Goal: Transaction & Acquisition: Book appointment/travel/reservation

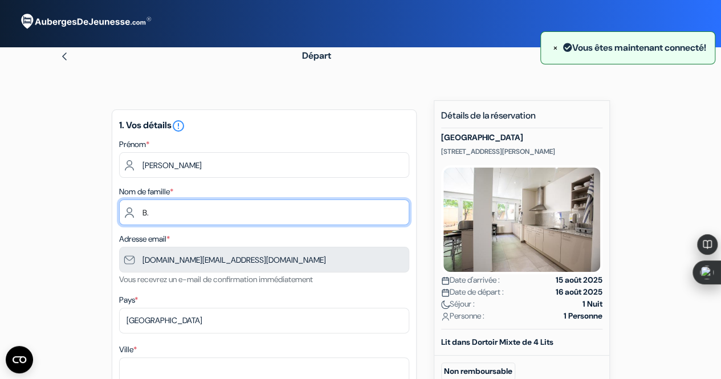
click at [155, 211] on input "B." at bounding box center [264, 213] width 290 height 26
type input "baby"
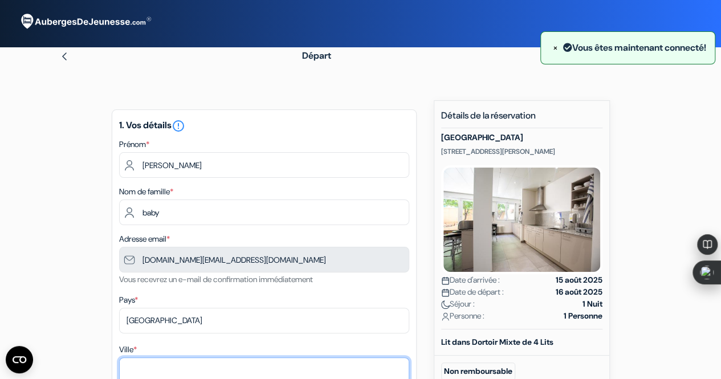
type input "Villeurbanne"
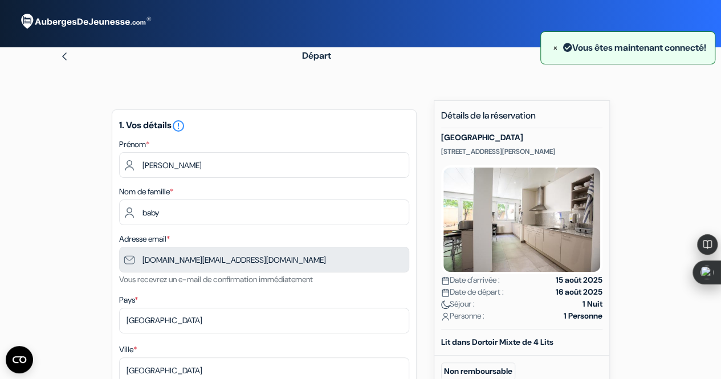
type input "25 Rue Lafontaine"
type input "69100"
type input "0624286707"
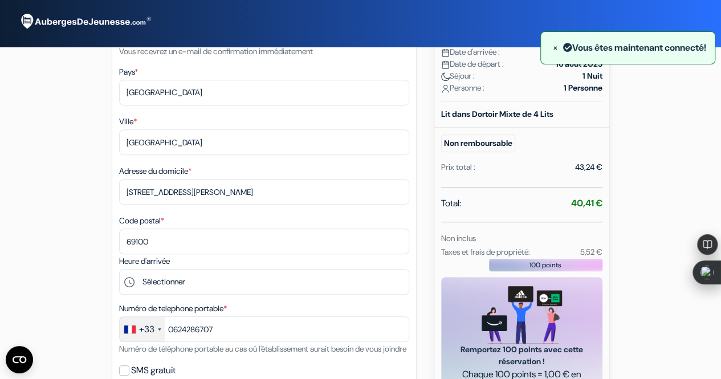
scroll to position [342, 0]
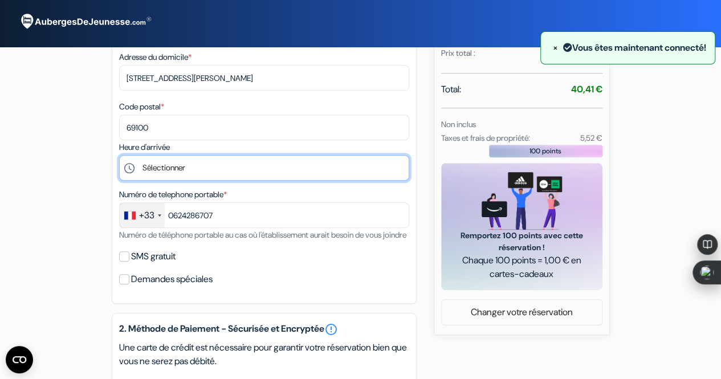
click at [195, 165] on select "Sélectionner 0:00" at bounding box center [264, 168] width 290 height 26
click at [192, 171] on select "Sélectionner 0:00" at bounding box center [264, 168] width 290 height 26
select select "0"
click at [119, 158] on select "Sélectionner 0:00" at bounding box center [264, 168] width 290 height 26
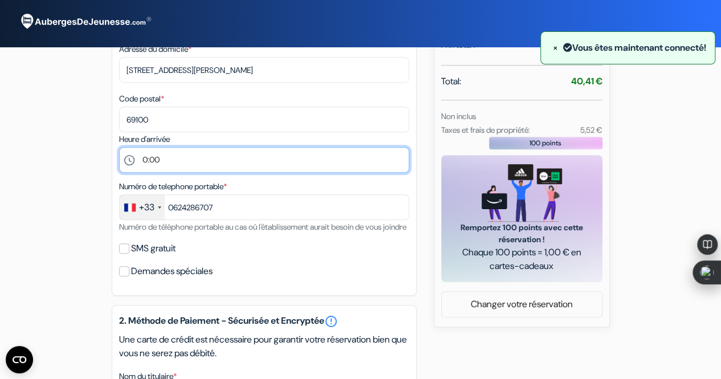
scroll to position [399, 0]
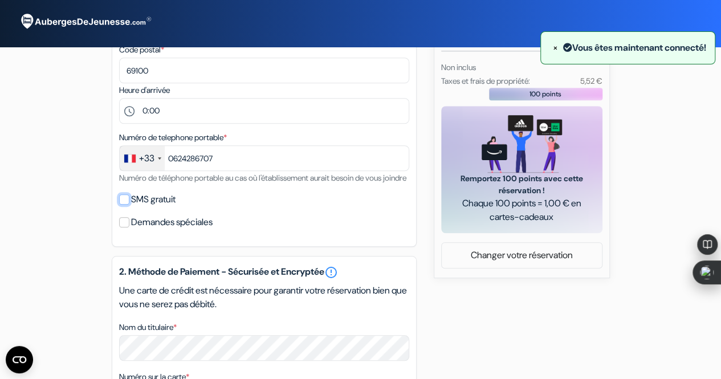
click at [123, 205] on input "SMS gratuit" at bounding box center [124, 199] width 10 height 10
checkbox input "true"
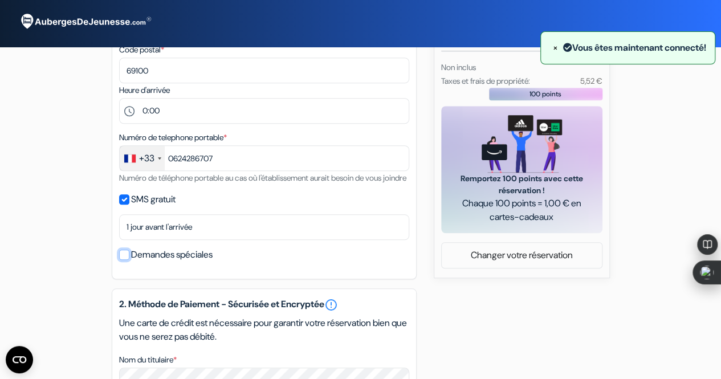
click at [124, 260] on input "Demandes spéciales" at bounding box center [124, 255] width 10 height 10
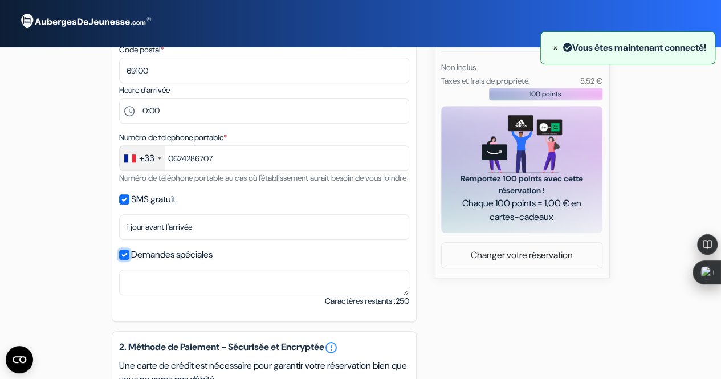
click at [125, 260] on input "Demandes spéciales" at bounding box center [124, 255] width 10 height 10
checkbox input "false"
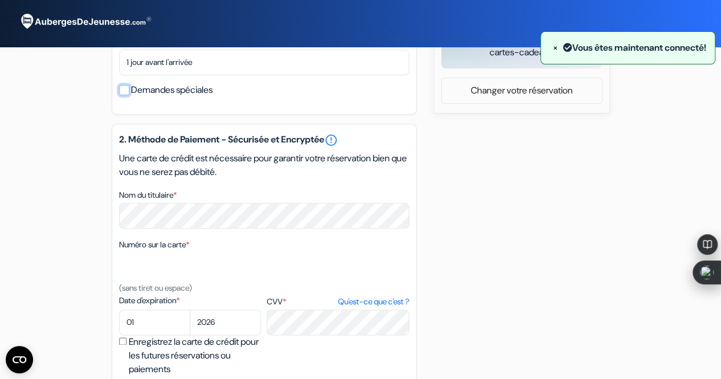
scroll to position [570, 0]
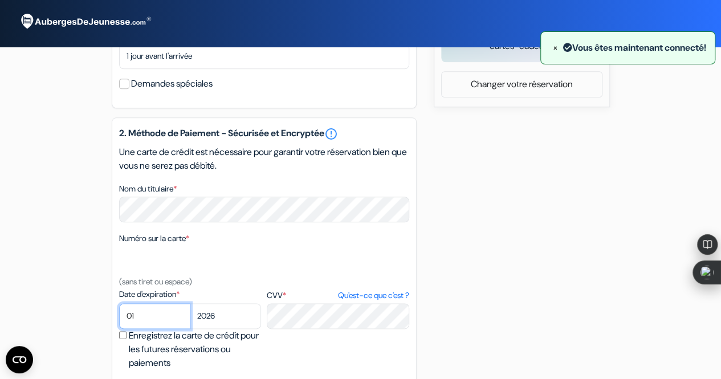
select select "03"
select select "2028"
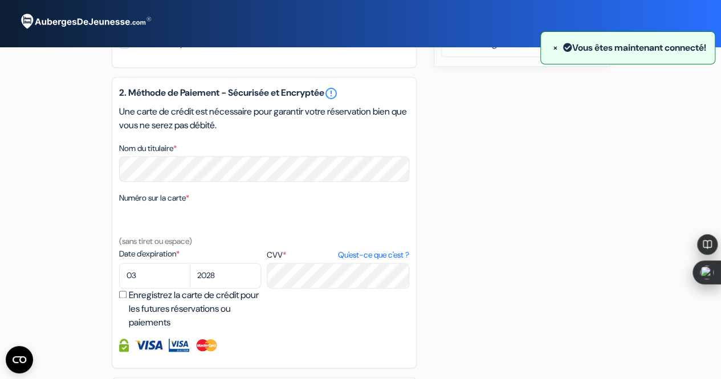
scroll to position [627, 0]
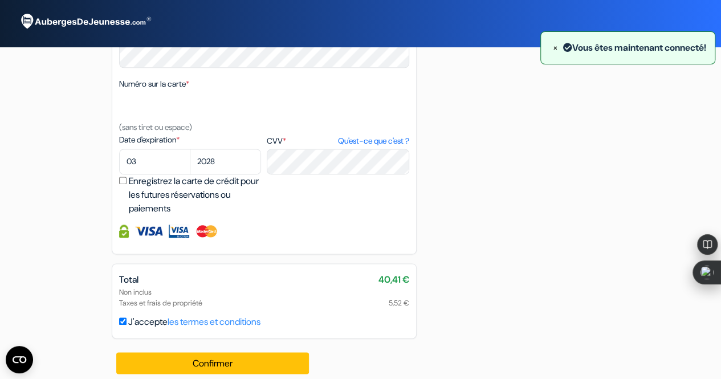
scroll to position [750, 0]
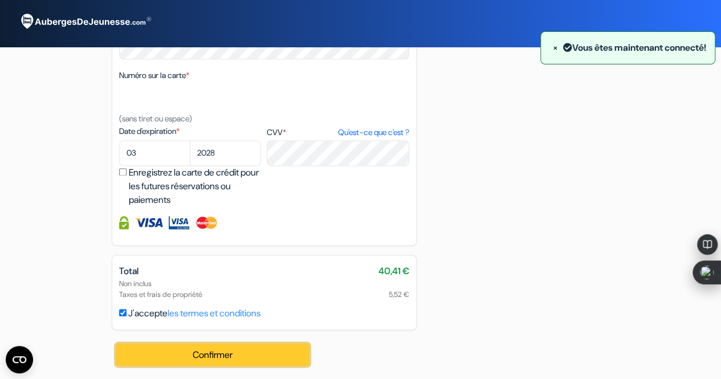
click at [213, 353] on button "Confirmer Loading..." at bounding box center [212, 355] width 193 height 22
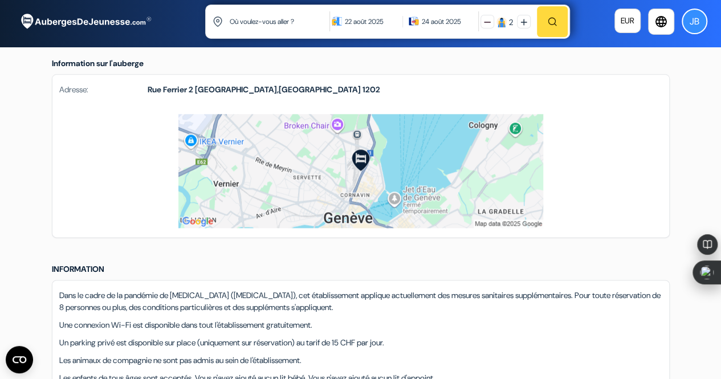
scroll to position [244, 0]
